Goal: Transaction & Acquisition: Subscribe to service/newsletter

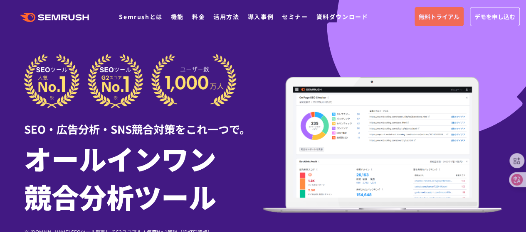
click at [455, 21] on link "無料トライアル" at bounding box center [438, 16] width 49 height 19
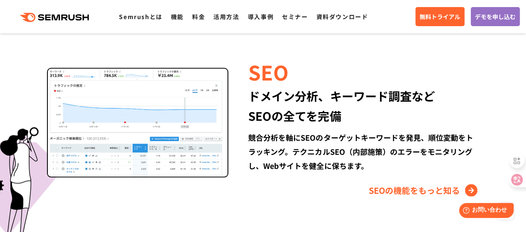
scroll to position [665, 0]
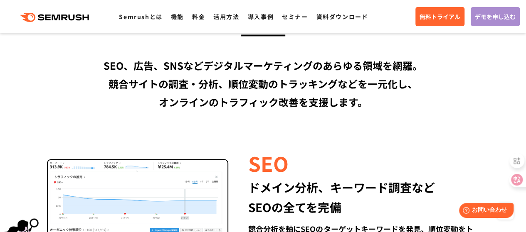
click at [489, 22] on link "デモを申し込む" at bounding box center [494, 16] width 49 height 19
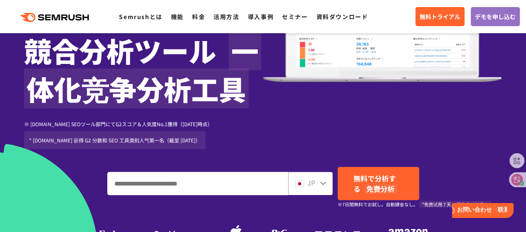
scroll to position [184, 0]
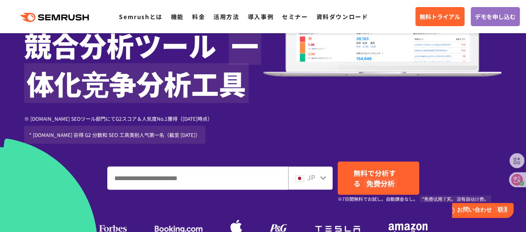
click at [310, 180] on span "JP" at bounding box center [311, 177] width 8 height 10
click at [322, 177] on icon at bounding box center [322, 177] width 7 height 7
click at [322, 178] on icon at bounding box center [322, 177] width 7 height 7
click at [316, 182] on div "JP" at bounding box center [308, 177] width 27 height 11
click at [320, 179] on icon at bounding box center [322, 177] width 7 height 7
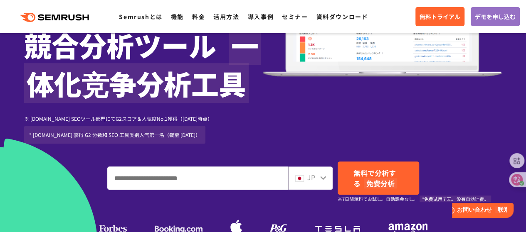
click at [320, 179] on icon at bounding box center [322, 177] width 7 height 7
click at [322, 178] on icon at bounding box center [322, 177] width 7 height 7
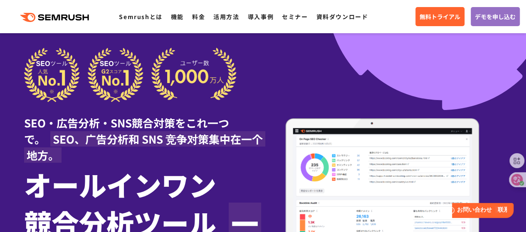
scroll to position [0, 0]
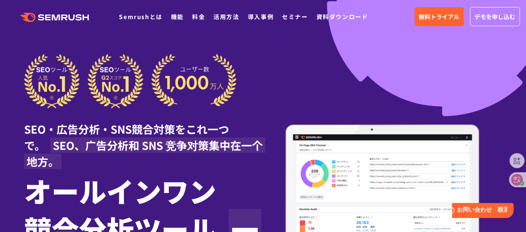
click at [75, 21] on icon ".cls {fill: #FF642D;}" at bounding box center [55, 17] width 94 height 9
